Goal: Task Accomplishment & Management: Manage account settings

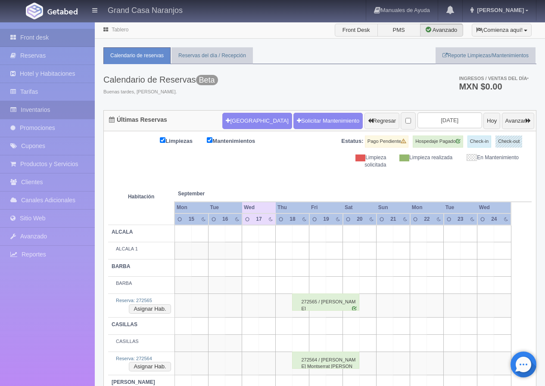
click at [34, 105] on link "Inventarios" at bounding box center [47, 110] width 95 height 18
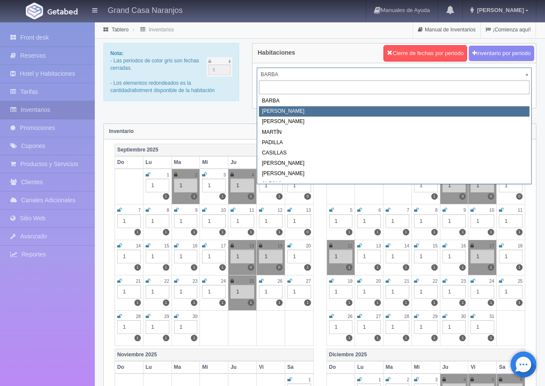
select select "2060"
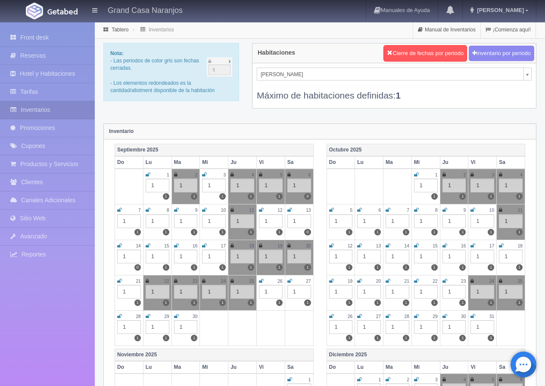
click at [206, 245] on icon at bounding box center [204, 245] width 5 height 5
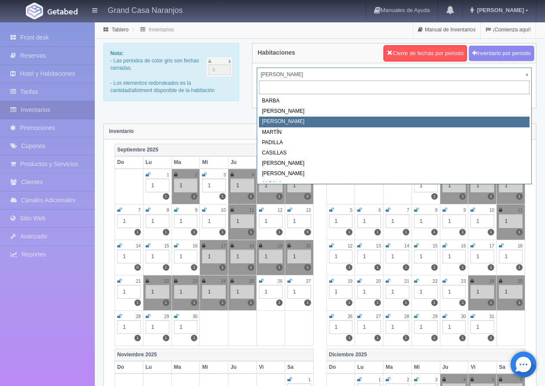
select select "2062"
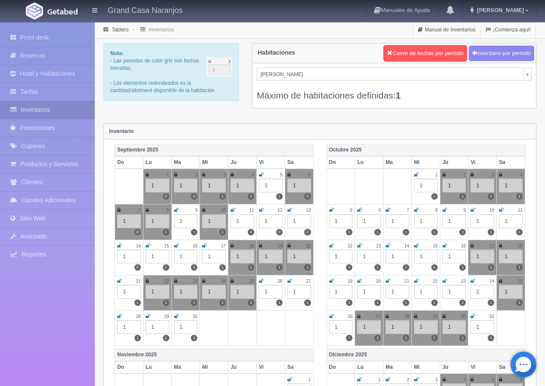
click at [204, 246] on icon at bounding box center [204, 245] width 5 height 5
